Goal: Task Accomplishment & Management: Use online tool/utility

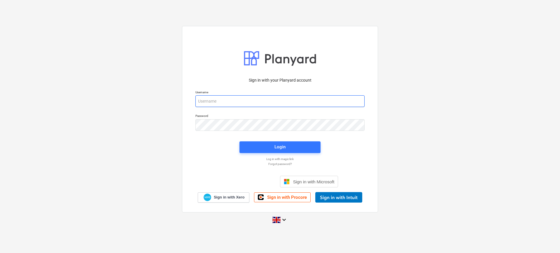
click at [256, 102] on input "email" at bounding box center [279, 101] width 169 height 12
type input "[EMAIL_ADDRESS][DOMAIN_NAME]"
click at [273, 150] on span "Login" at bounding box center [279, 147] width 67 height 8
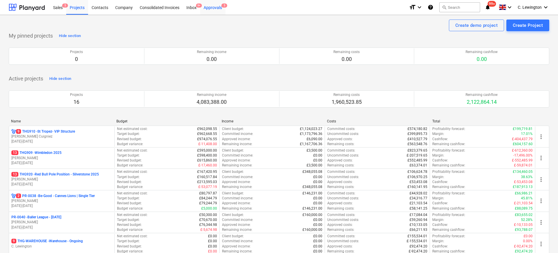
click at [216, 3] on div "Approvals 5" at bounding box center [212, 7] width 25 height 15
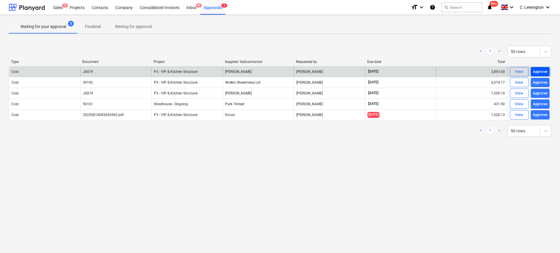
click at [542, 73] on div "Approve" at bounding box center [540, 72] width 15 height 7
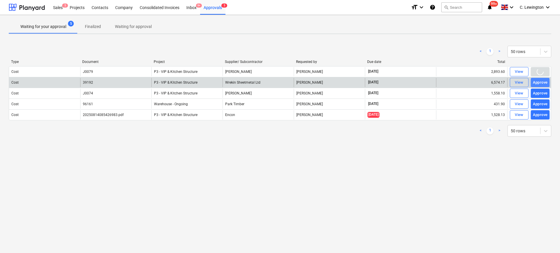
click at [545, 82] on div "Approve" at bounding box center [540, 82] width 15 height 7
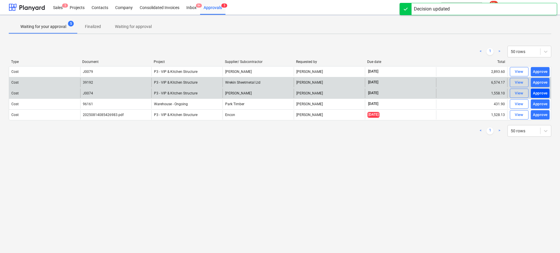
click at [543, 93] on div "Approve" at bounding box center [540, 93] width 15 height 7
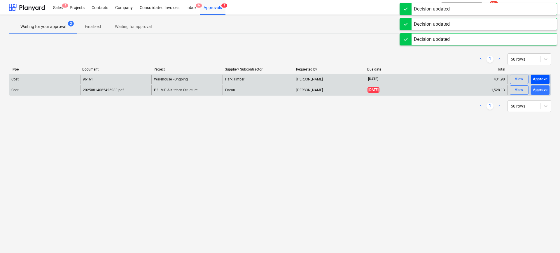
click at [540, 79] on div "Approve" at bounding box center [540, 79] width 15 height 7
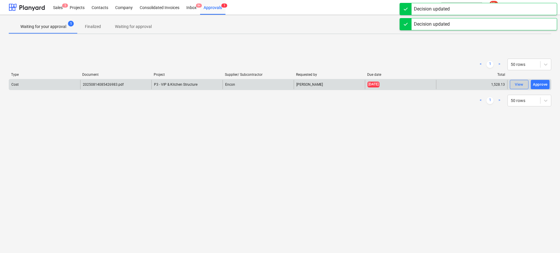
click at [515, 85] on div "View" at bounding box center [518, 84] width 9 height 7
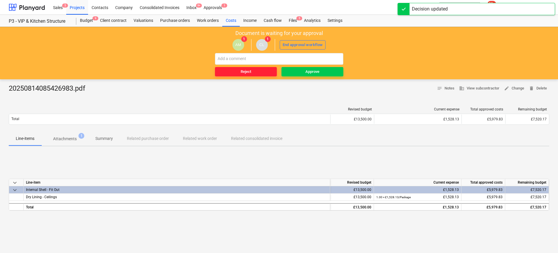
click at [261, 70] on span "Reject" at bounding box center [245, 72] width 57 height 7
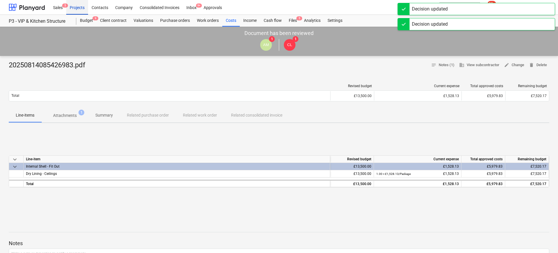
click at [72, 10] on div "Projects" at bounding box center [77, 7] width 22 height 15
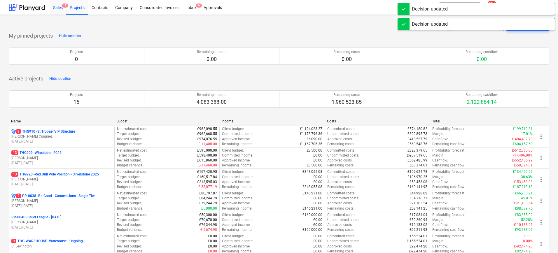
click at [63, 8] on div "Sales 5" at bounding box center [58, 7] width 17 height 15
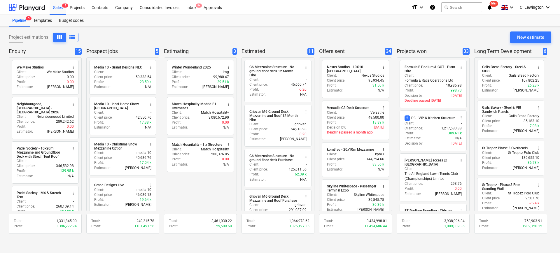
drag, startPoint x: 75, startPoint y: 34, endPoint x: 301, endPoint y: 33, distance: 226.8
click at [75, 34] on span "view_list" at bounding box center [72, 37] width 7 height 7
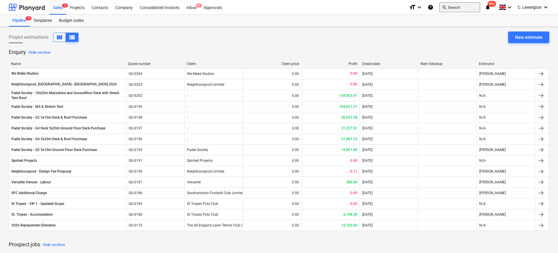
click at [451, 10] on button "search Search" at bounding box center [459, 7] width 41 height 10
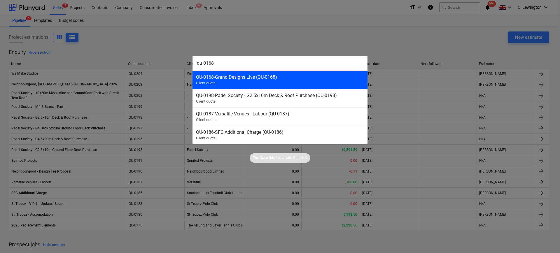
type input "qu 0168"
click at [290, 75] on div "QU-0168 - Grand Designs Live (QU-0168)" at bounding box center [280, 77] width 168 height 6
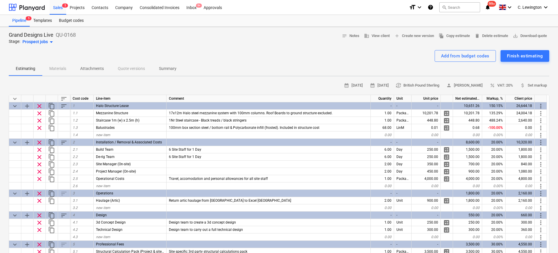
click at [84, 73] on span "Attachments" at bounding box center [92, 69] width 38 height 10
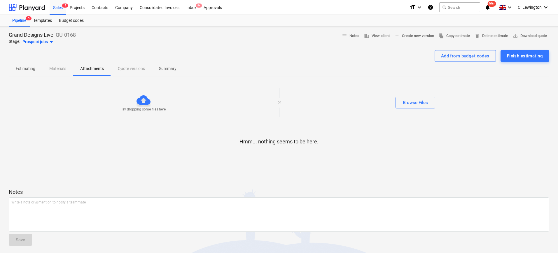
click at [27, 71] on p "Estimating" at bounding box center [26, 69] width 20 height 6
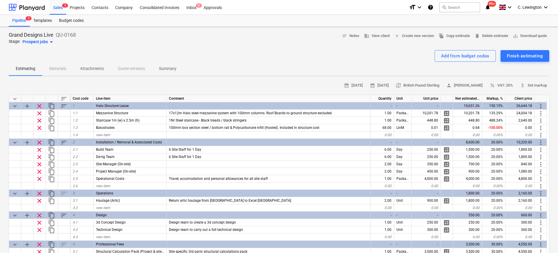
type textarea "x"
click at [466, 3] on button "search Search" at bounding box center [459, 7] width 41 height 10
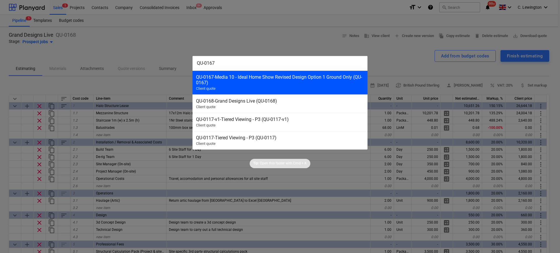
type input "QU-0167"
click at [284, 80] on div "QU-0167 - Media 10 - Ideal Home Show Revised Design Option 1 Ground Only (QU-01…" at bounding box center [280, 79] width 168 height 11
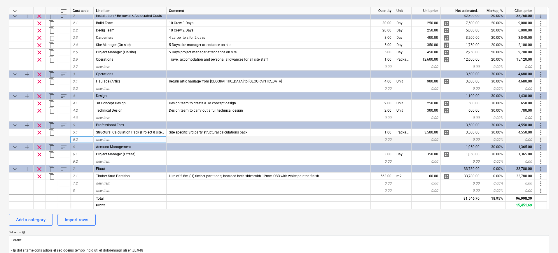
scroll to position [95, 0]
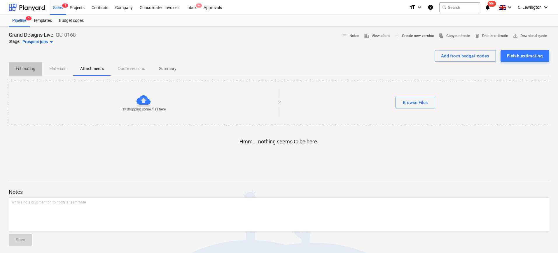
click at [24, 71] on p "Estimating" at bounding box center [26, 69] width 20 height 6
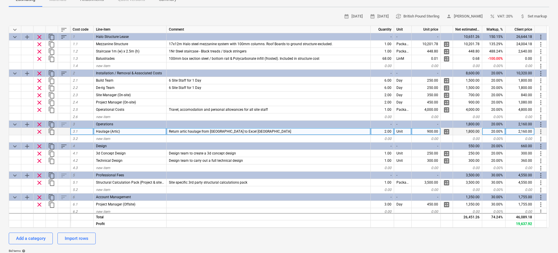
scroll to position [24, 0]
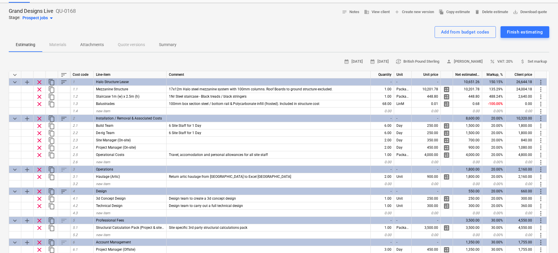
click at [401, 35] on div "Add from budget codes Finish estimating" at bounding box center [279, 32] width 540 height 12
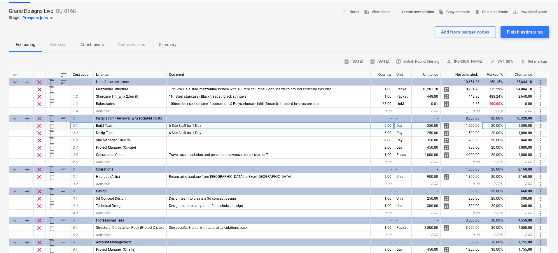
scroll to position [0, 0]
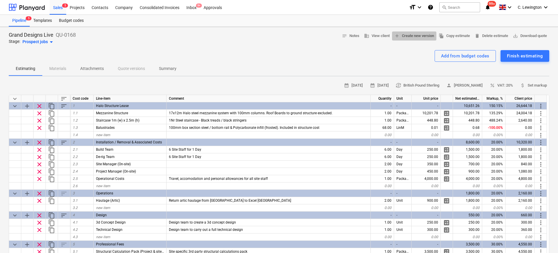
click at [406, 37] on span "add Create new version" at bounding box center [414, 36] width 40 height 7
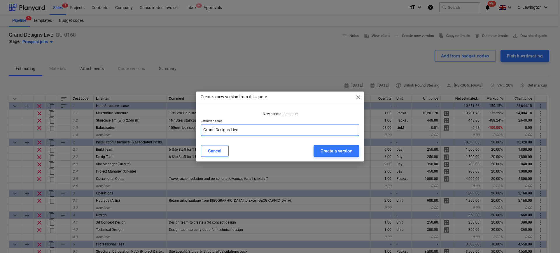
click at [266, 130] on input "Grand Designs Live" at bounding box center [280, 130] width 159 height 12
click at [331, 150] on div "Create a version" at bounding box center [336, 151] width 32 height 8
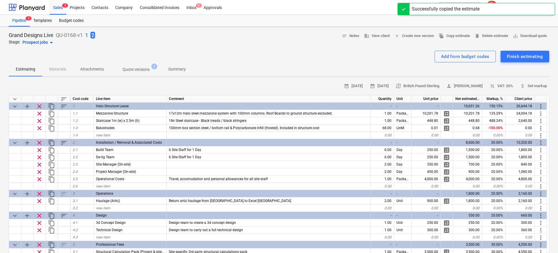
click at [86, 35] on p "1" at bounding box center [86, 35] width 3 height 7
click at [85, 36] on p "2" at bounding box center [86, 35] width 3 height 7
type textarea "x"
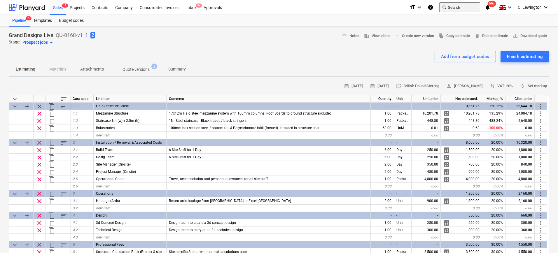
click at [456, 10] on button "search Search" at bounding box center [459, 7] width 41 height 10
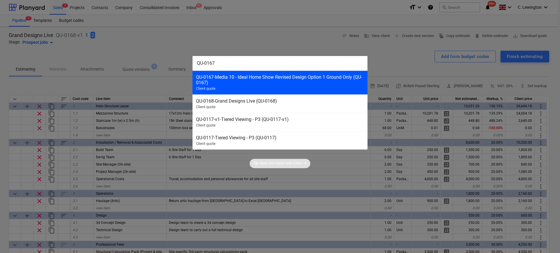
type input "QU-0167"
click at [248, 83] on div "QU-0167 - Media 10 - Ideal Home Show Revised Design Option 1 Ground Only (QU-01…" at bounding box center [280, 79] width 168 height 11
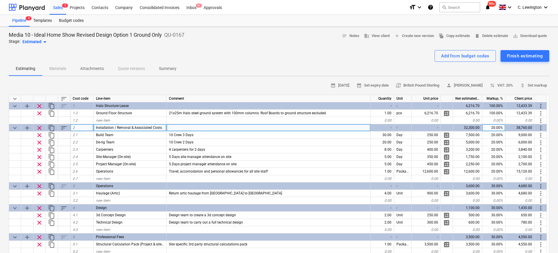
scroll to position [49, 0]
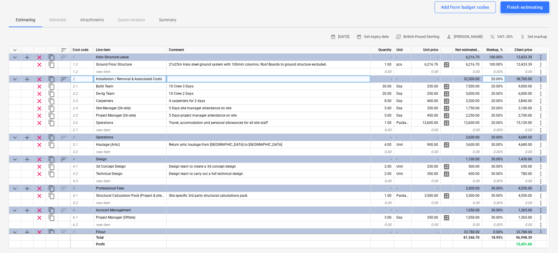
type textarea "x"
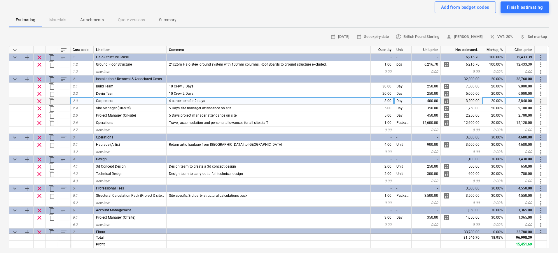
scroll to position [24, 0]
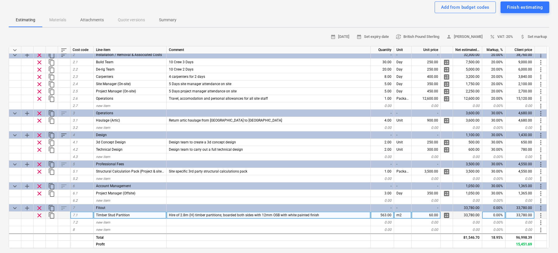
click at [285, 217] on div "Hire of 2.8m (H) timber partitions; boarded both sides with 12mm OSB with white…" at bounding box center [268, 215] width 204 height 7
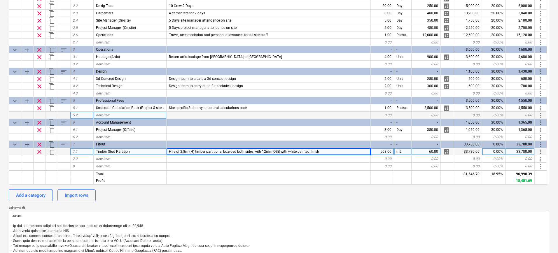
click at [255, 113] on div at bounding box center [268, 115] width 204 height 7
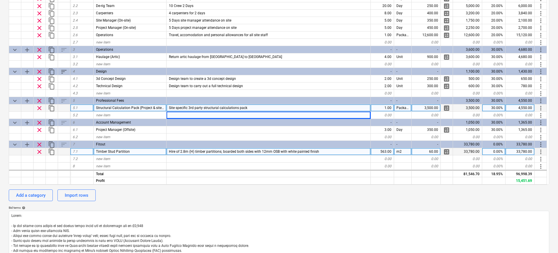
click at [323, 106] on div "Site specific 3rd party structural calculations pack" at bounding box center [268, 107] width 204 height 7
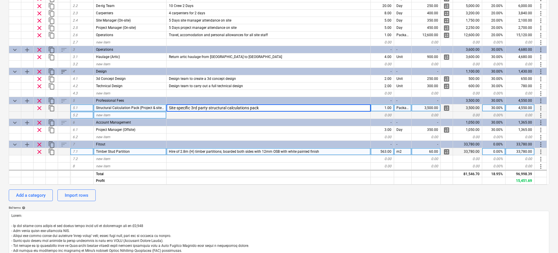
scroll to position [0, 0]
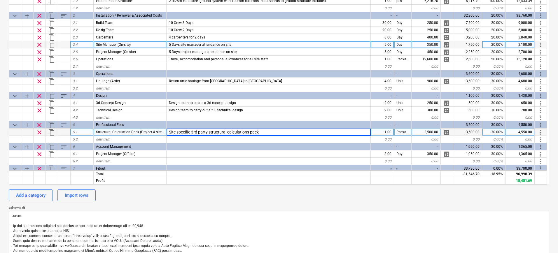
click at [255, 48] on div "5 Days site manager attendance on site" at bounding box center [268, 44] width 204 height 7
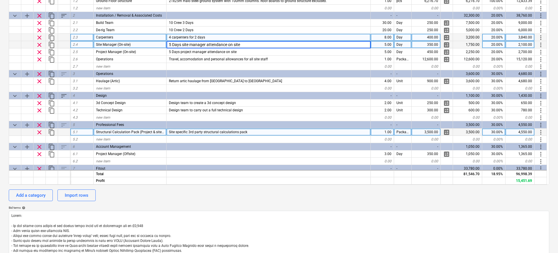
click at [256, 37] on div "4 carpenters for 2 days" at bounding box center [268, 37] width 204 height 7
